Goal: Complete application form: Complete application form

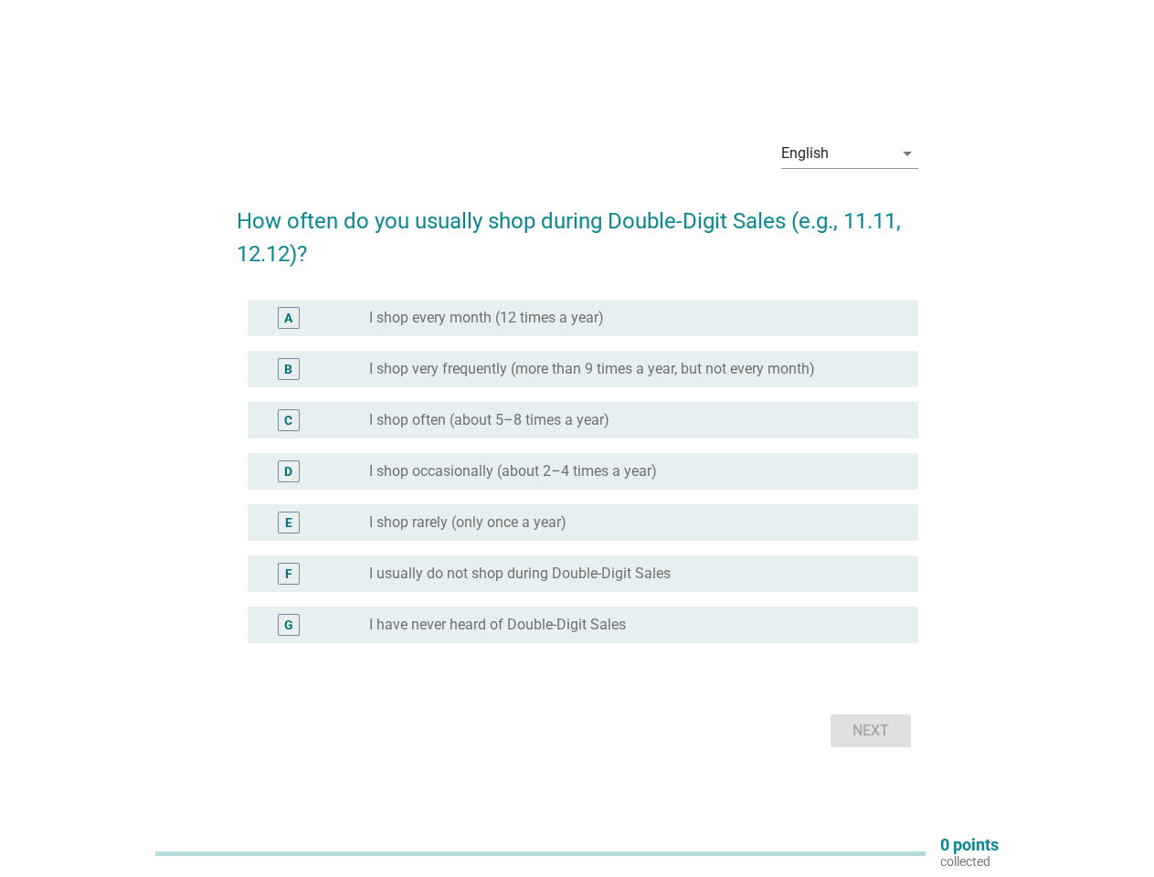
click at [577, 438] on div "C radio_button_unchecked I shop often (about 5–8 times a year)" at bounding box center [577, 420] width 681 height 51
click at [850, 153] on div "English" at bounding box center [836, 153] width 111 height 29
click at [577, 482] on div "D radio_button_unchecked I shop occasionally (about 2–4 times a year)" at bounding box center [583, 471] width 670 height 37
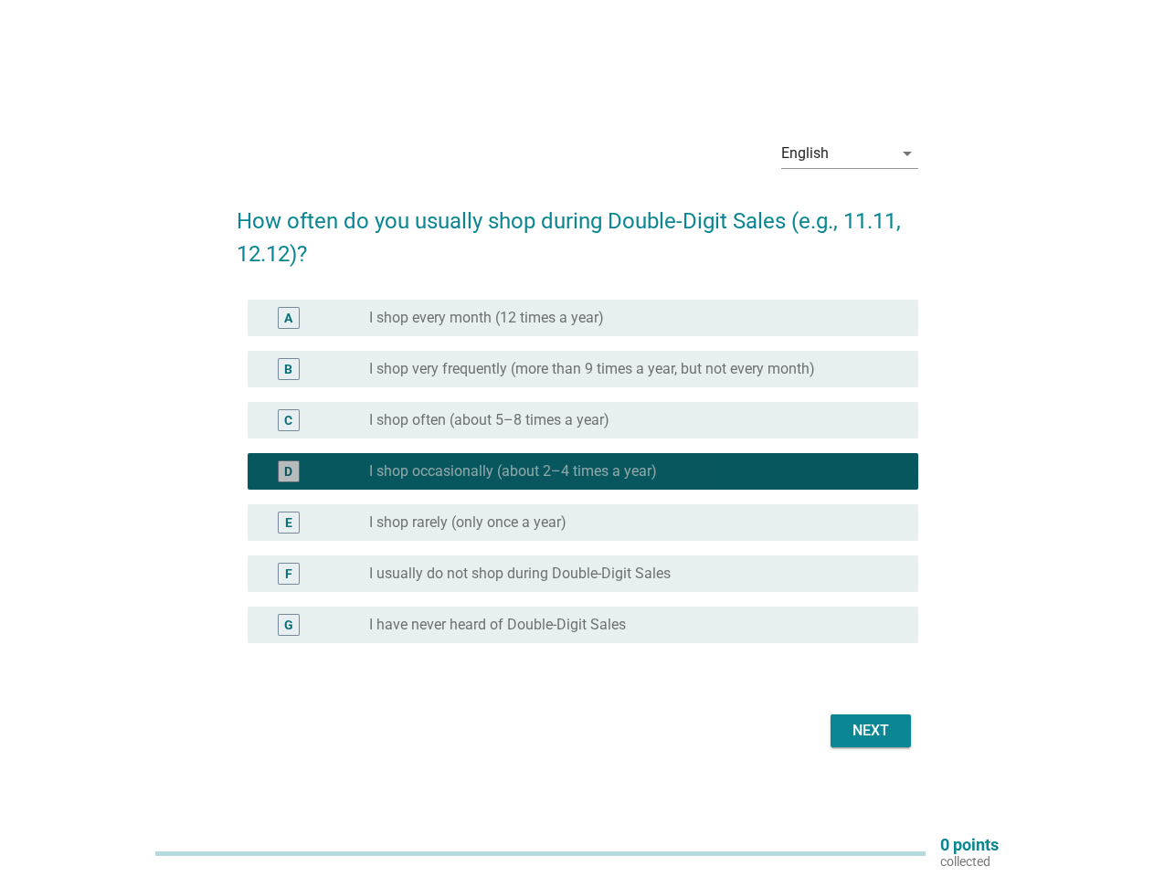
click at [577, 471] on label "I shop occasionally (about 2–4 times a year)" at bounding box center [513, 471] width 288 height 18
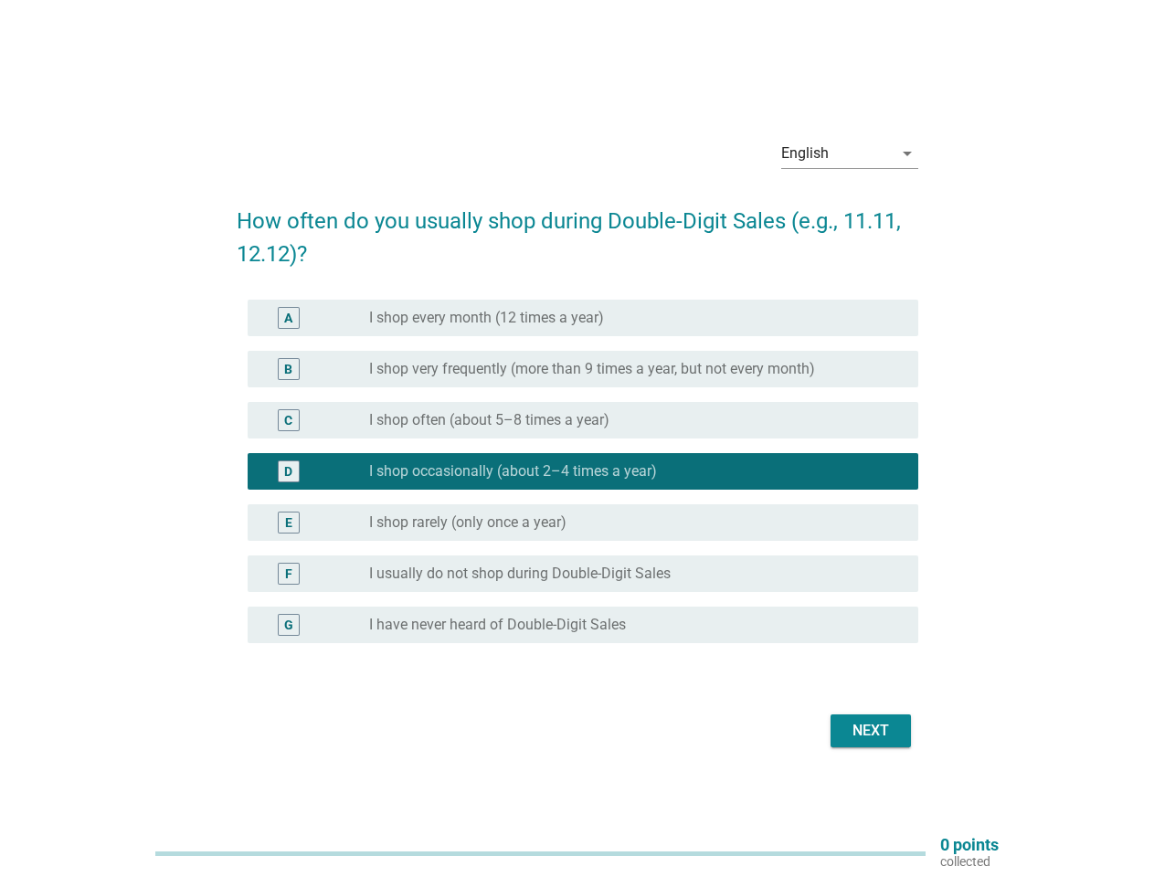
click at [583, 318] on label "I shop every month (12 times a year)" at bounding box center [486, 318] width 235 height 18
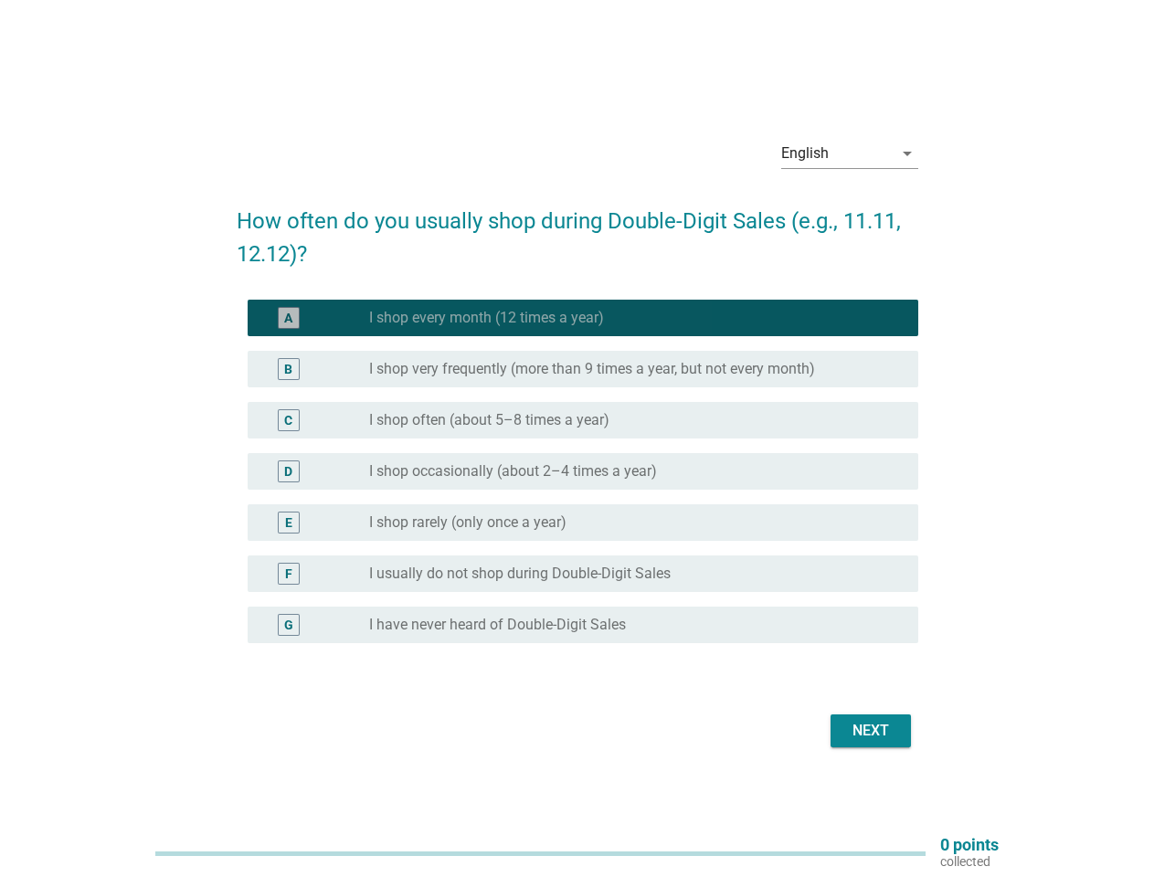
click at [486, 318] on label "I shop every month (12 times a year)" at bounding box center [486, 318] width 235 height 18
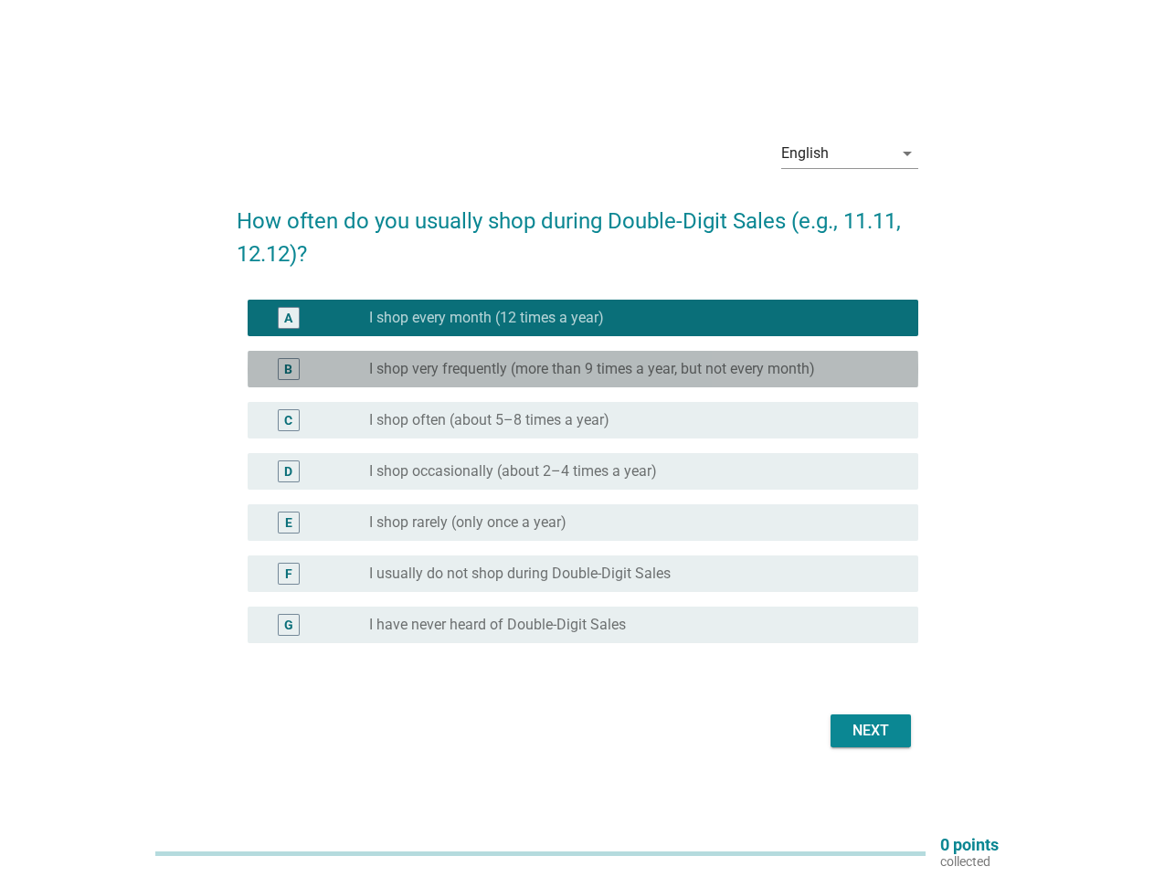
click at [583, 369] on label "I shop very frequently (more than 9 times a year, but not every month)" at bounding box center [592, 369] width 446 height 18
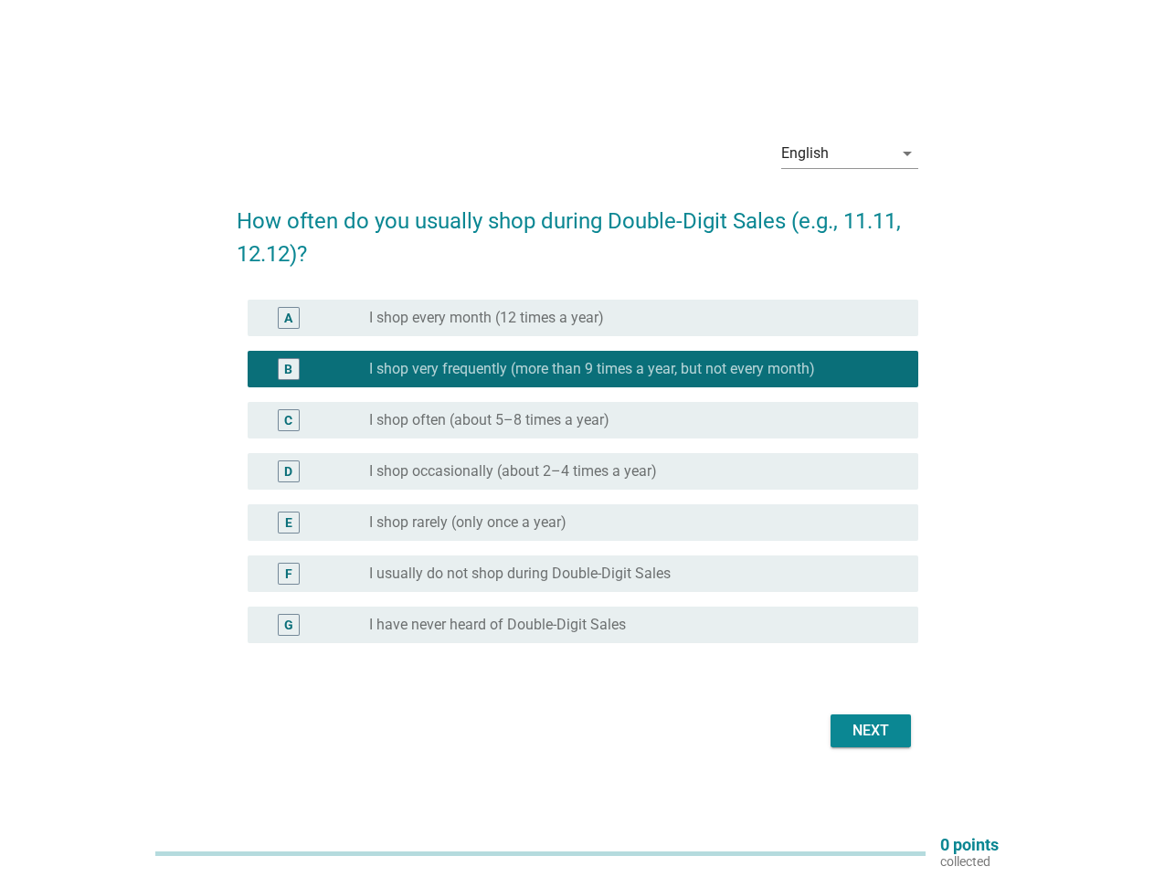
click at [592, 369] on label "I shop very frequently (more than 9 times a year, but not every month)" at bounding box center [592, 369] width 446 height 18
click at [583, 420] on label "I shop often (about 5–8 times a year)" at bounding box center [489, 420] width 240 height 18
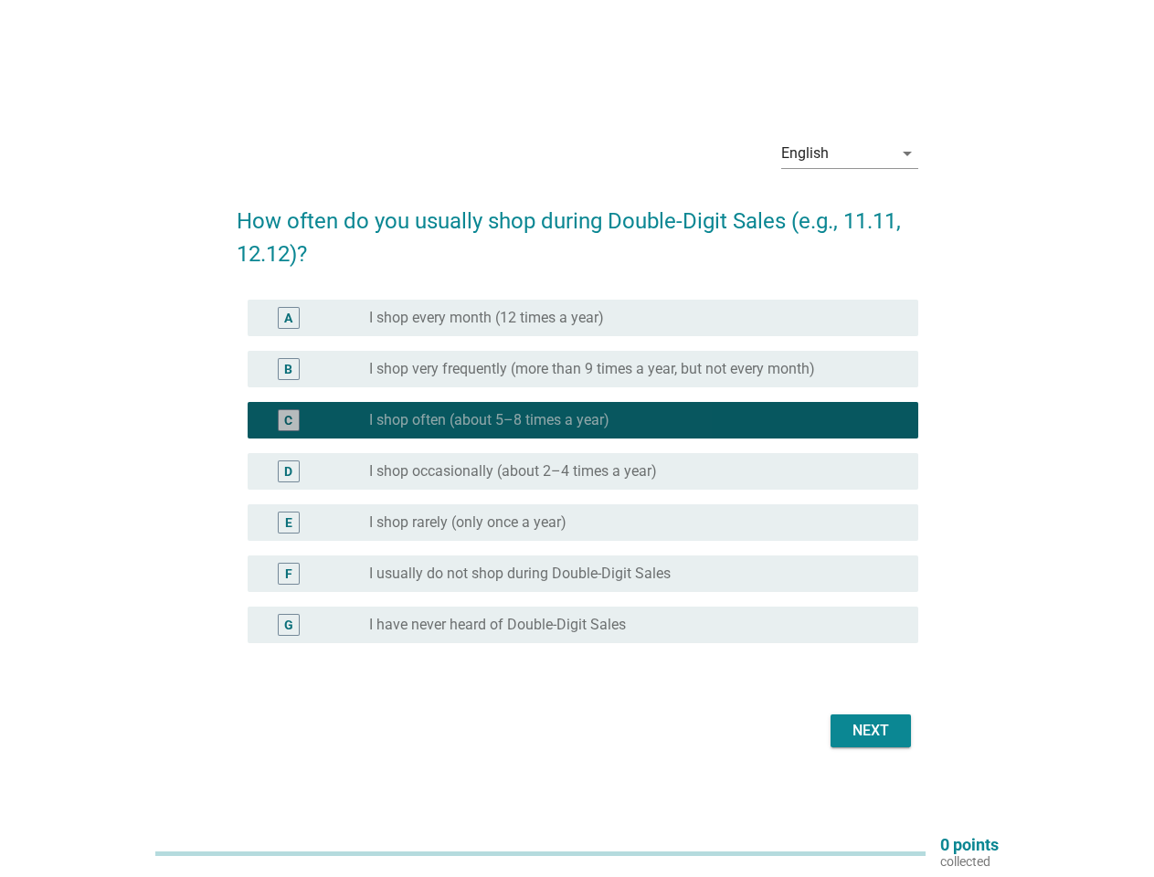
click at [489, 420] on label "I shop often (about 5–8 times a year)" at bounding box center [489, 420] width 240 height 18
